Goal: Task Accomplishment & Management: Use online tool/utility

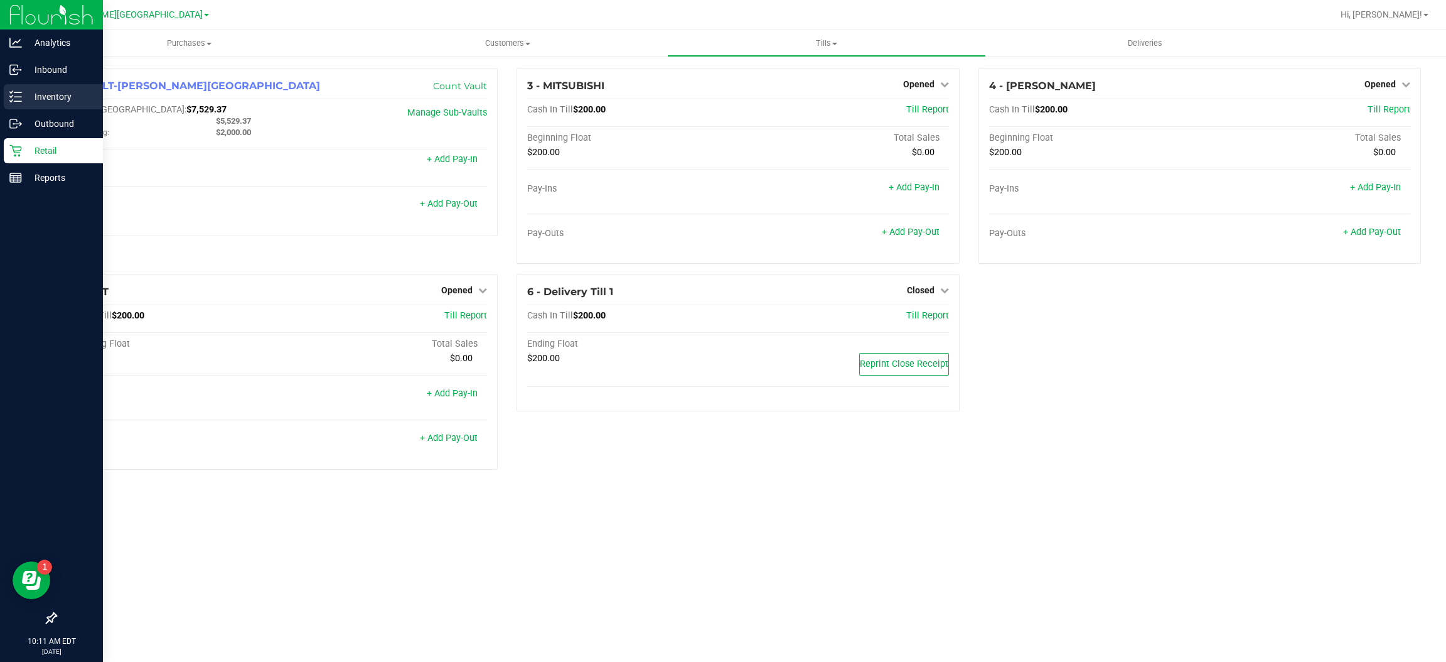
click at [57, 98] on p "Inventory" at bounding box center [59, 96] width 75 height 15
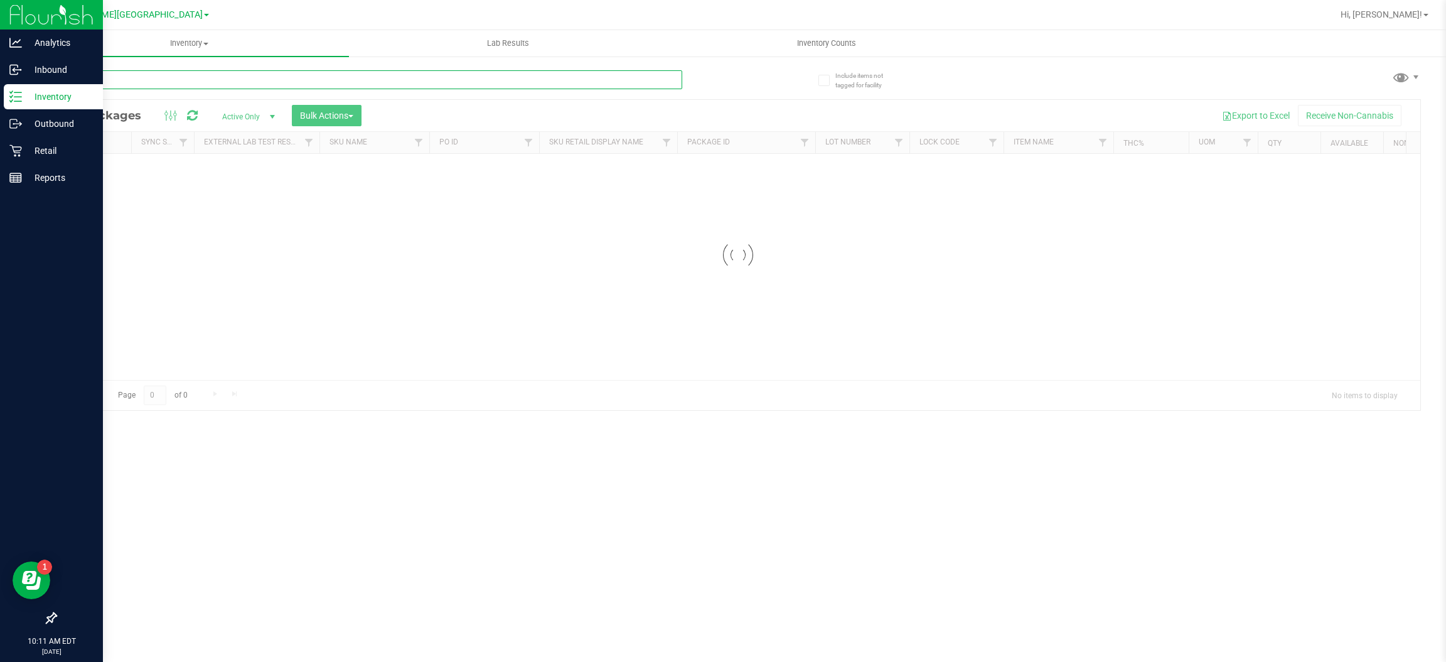
click at [135, 81] on input "text" at bounding box center [368, 79] width 627 height 19
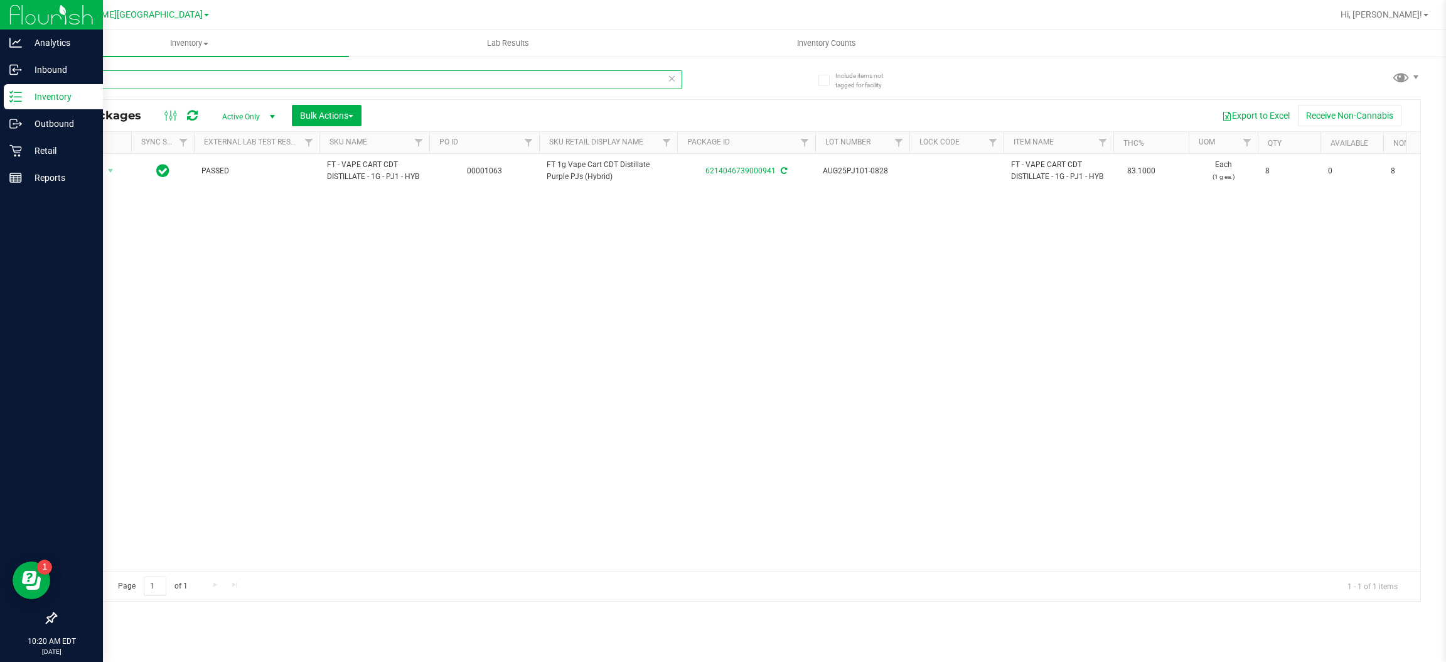
type input "p"
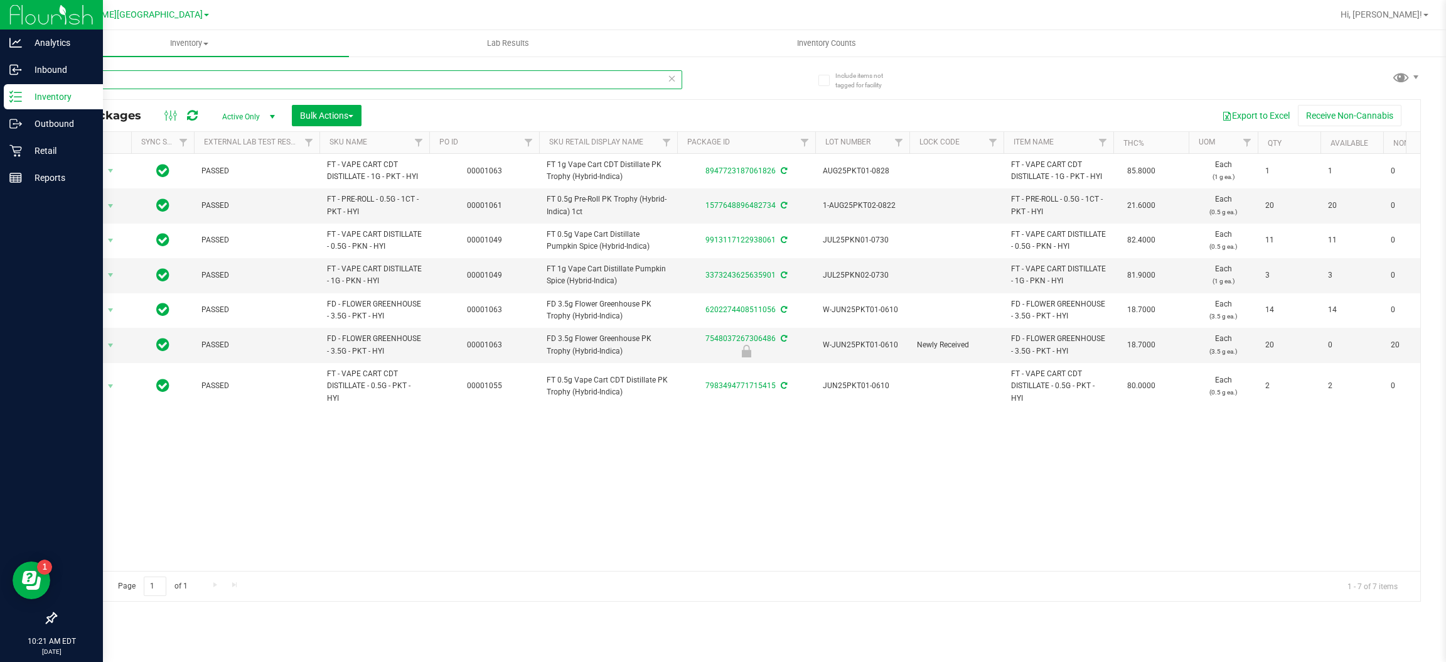
type input "p"
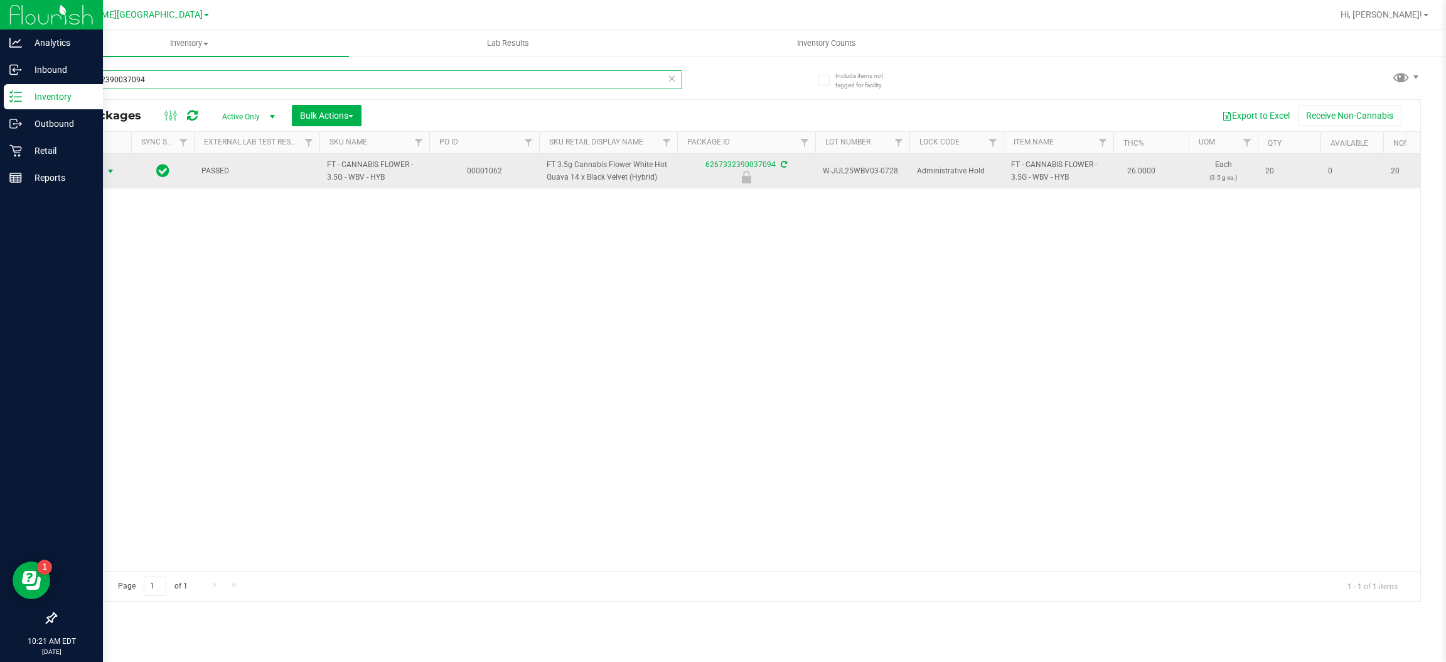
type input "6267332390037094"
click at [103, 168] on span "select" at bounding box center [111, 172] width 16 height 18
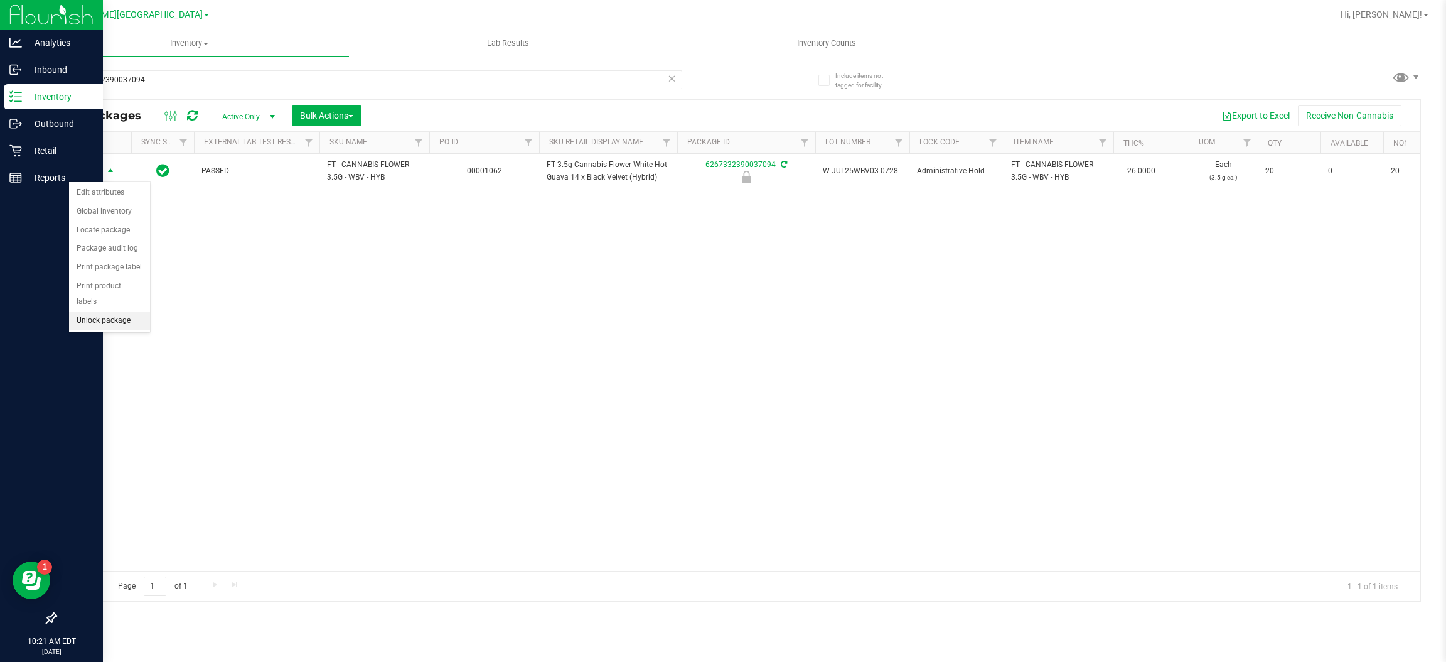
click at [97, 311] on li "Unlock package" at bounding box center [109, 320] width 81 height 19
click at [178, 67] on div "6267332390037094" at bounding box center [396, 79] width 683 height 40
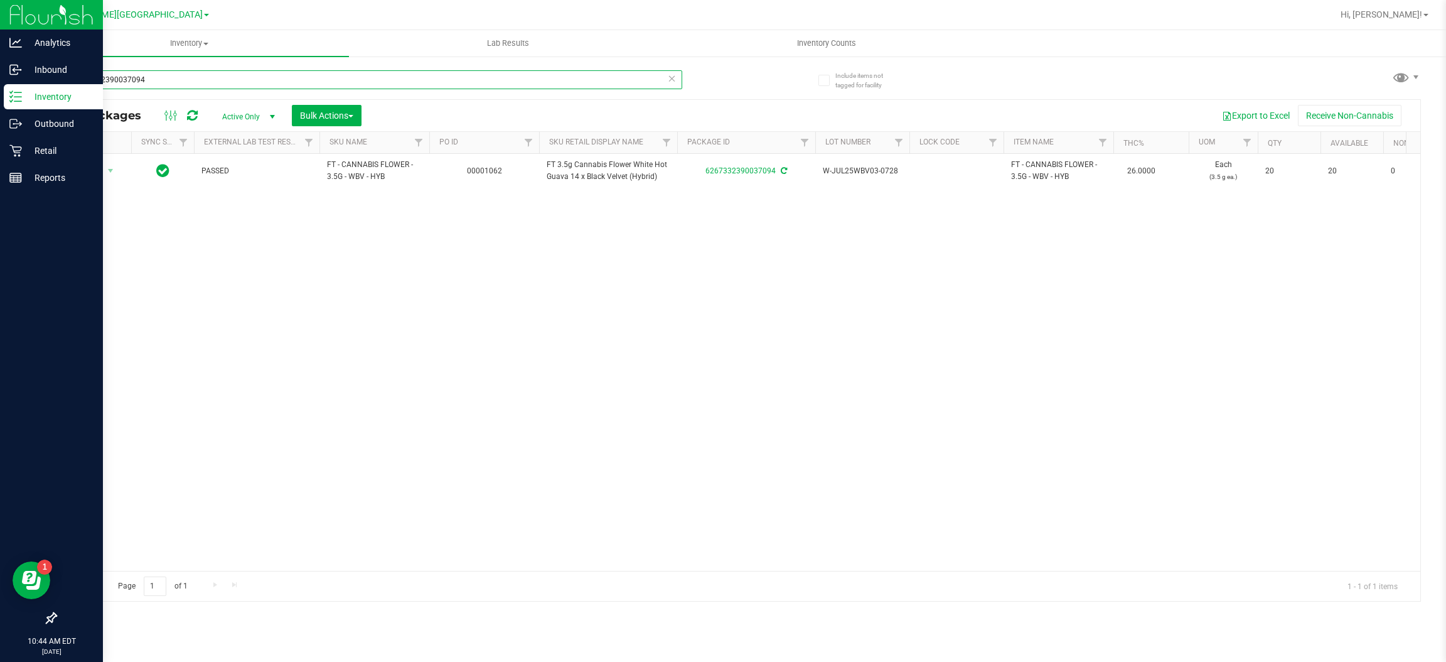
click at [172, 85] on input "6267332390037094" at bounding box center [368, 79] width 627 height 19
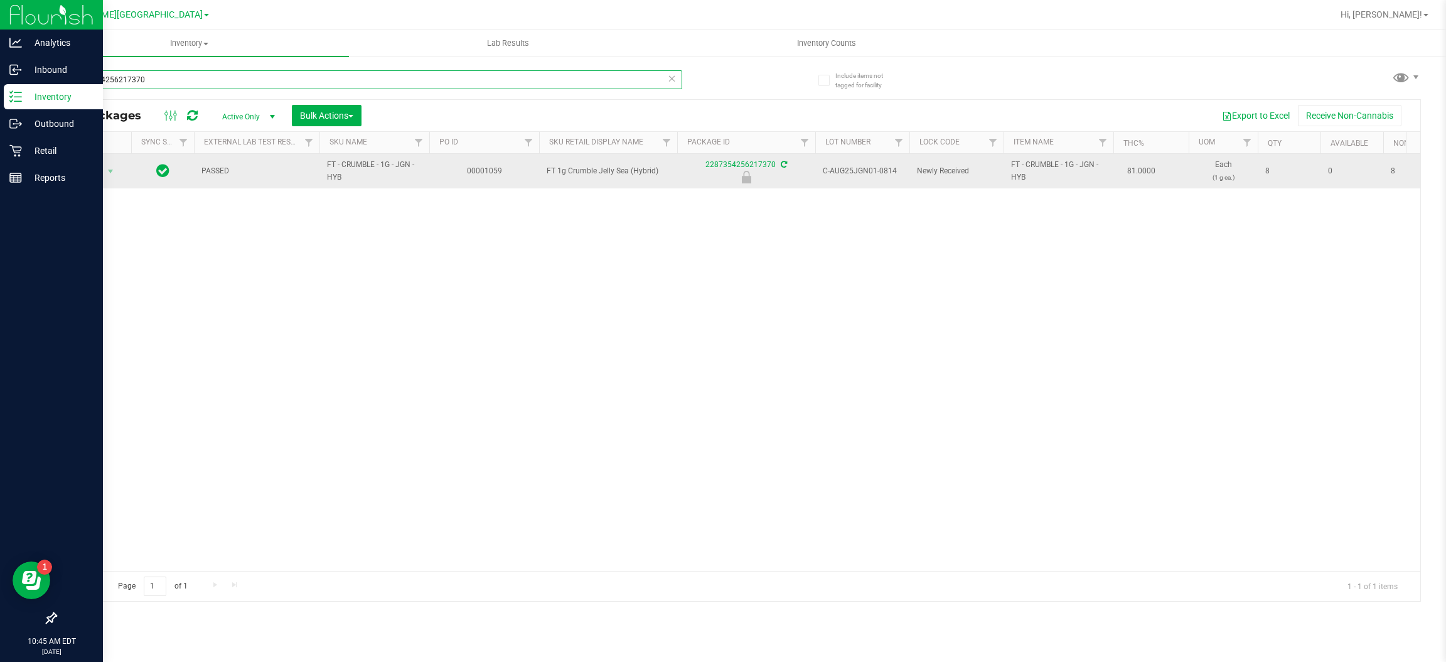
type input "2287354256217370"
click at [94, 161] on td "Action Action Edit attributes Global inventory Locate package Package audit log…" at bounding box center [93, 171] width 75 height 35
click at [95, 171] on span "Action" at bounding box center [85, 172] width 34 height 18
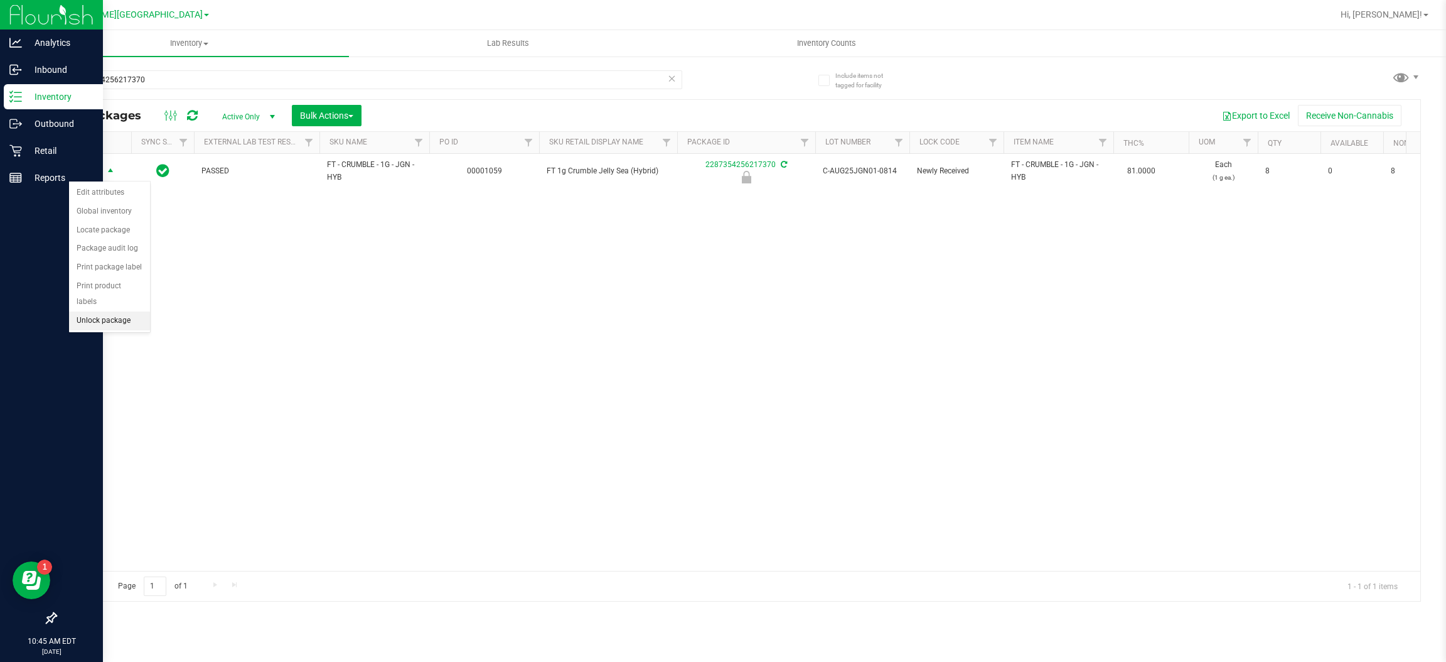
click at [108, 311] on li "Unlock package" at bounding box center [109, 320] width 81 height 19
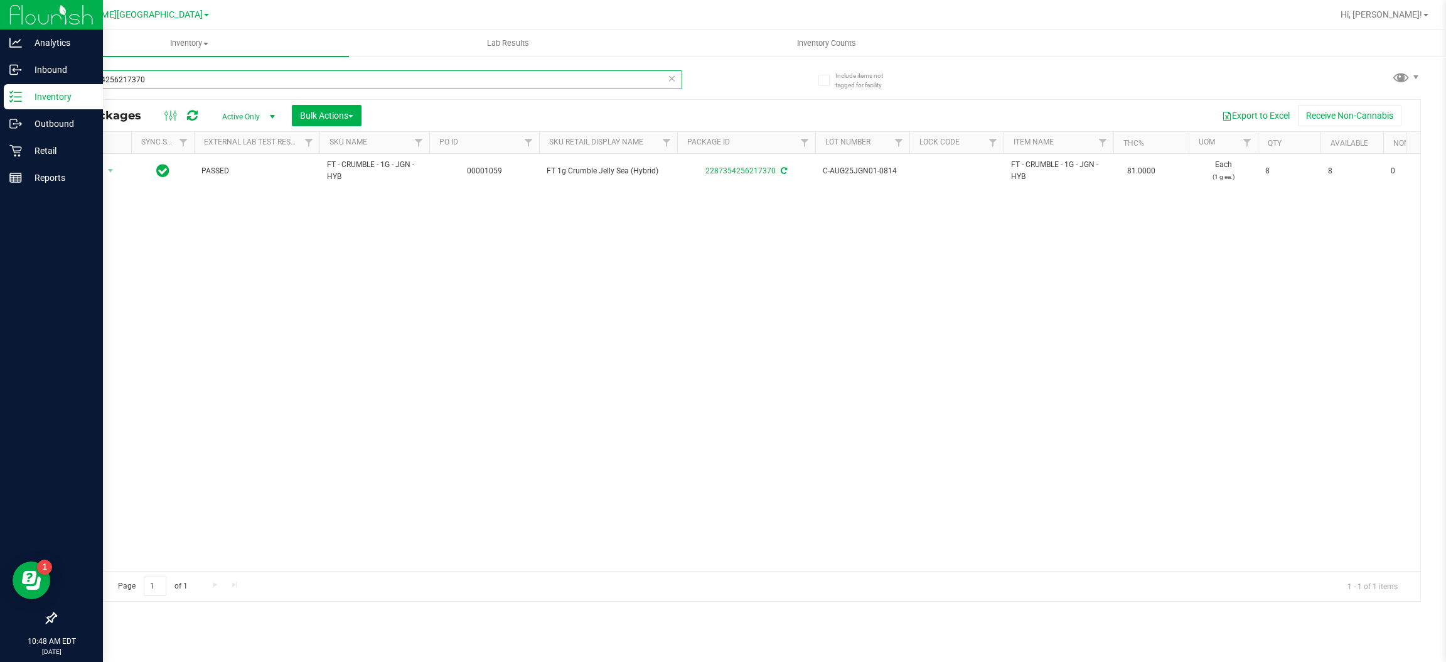
click at [193, 79] on input "2287354256217370" at bounding box center [368, 79] width 627 height 19
click at [191, 78] on input "2287354256217370" at bounding box center [368, 79] width 627 height 19
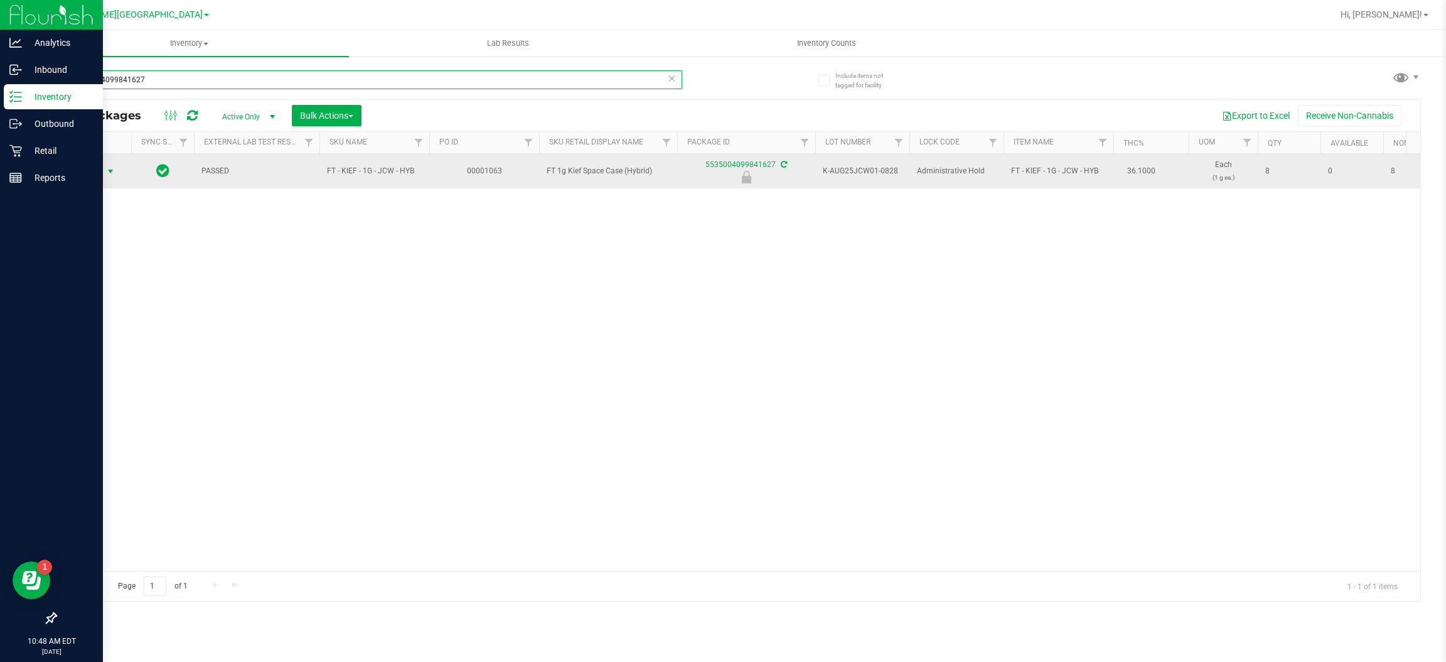
type input "5535004099841627"
click at [84, 165] on span "Action" at bounding box center [85, 172] width 34 height 18
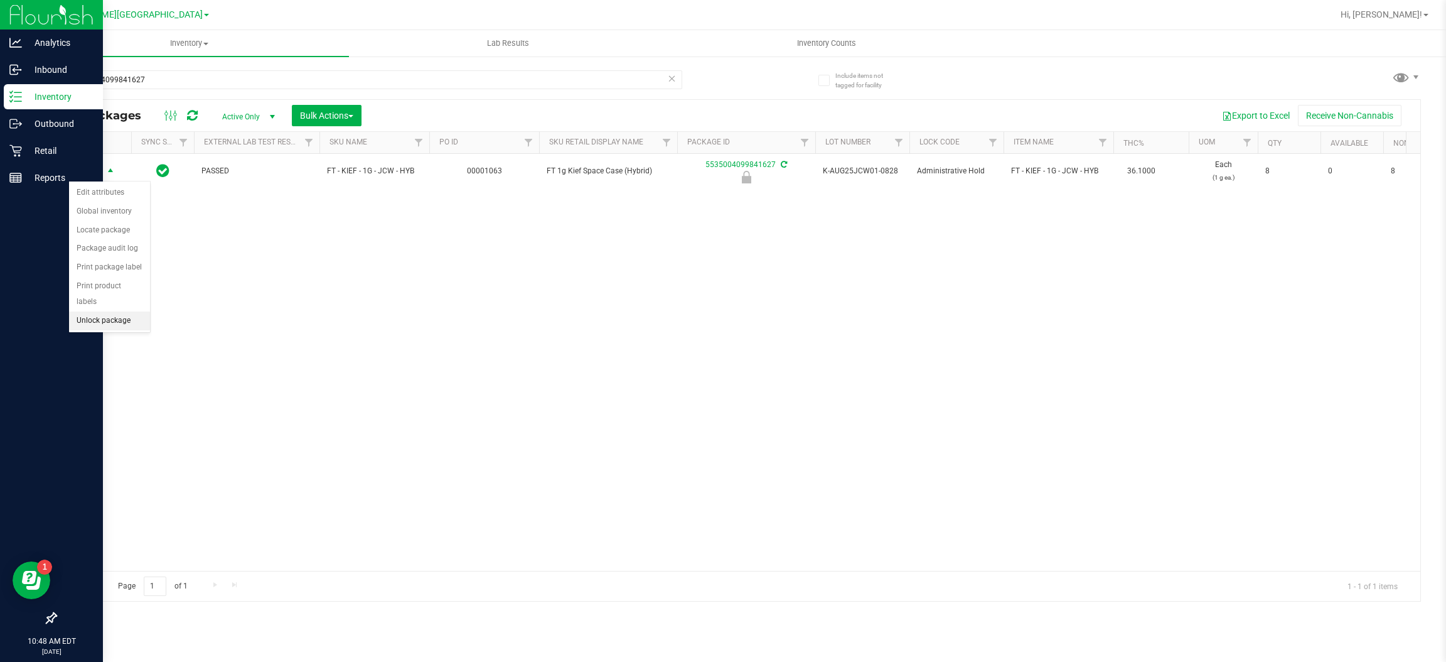
click at [108, 311] on li "Unlock package" at bounding box center [109, 320] width 81 height 19
